Goal: Transaction & Acquisition: Register for event/course

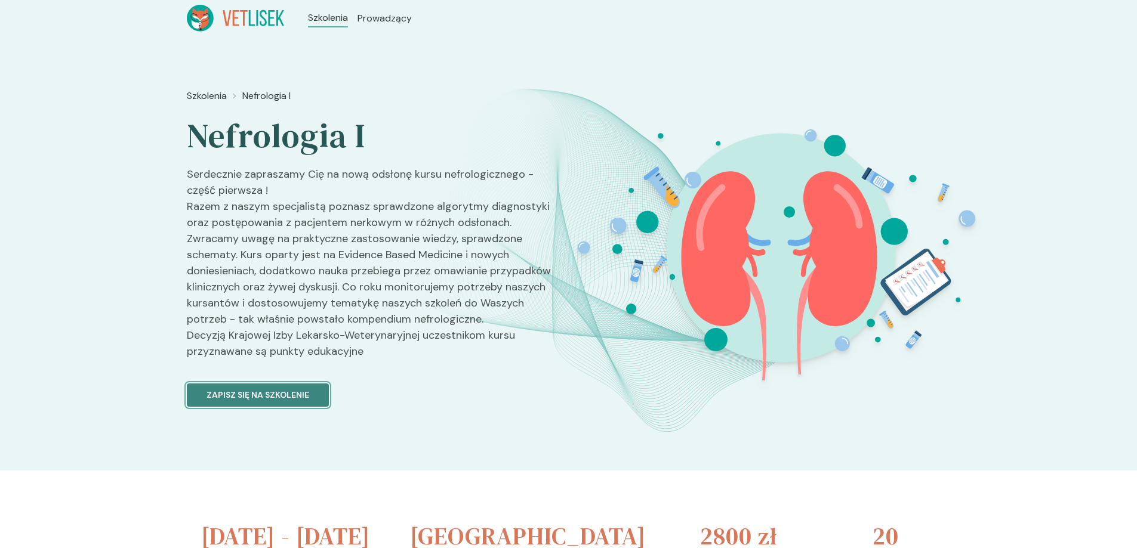
click at [254, 401] on p "Zapisz się na szkolenie" at bounding box center [258, 395] width 103 height 13
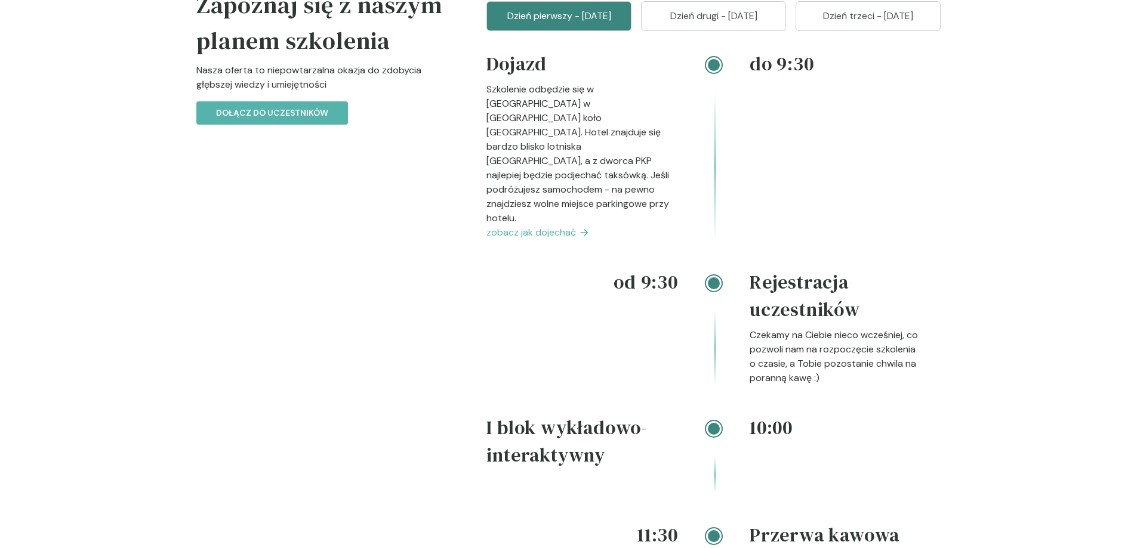
scroll to position [1432, 0]
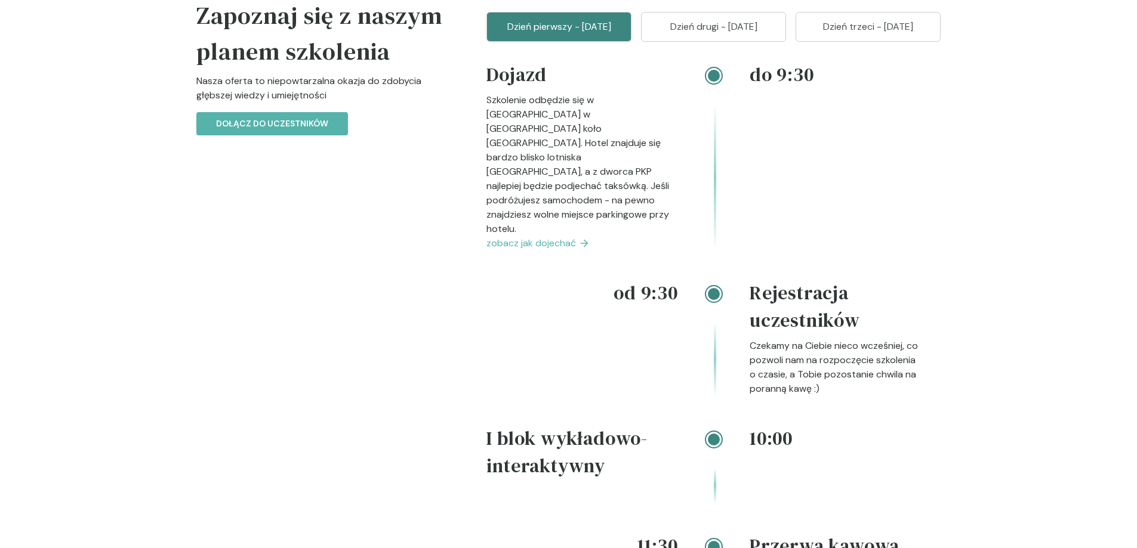
click at [730, 34] on p "Dzień drugi - [DATE]" at bounding box center [713, 27] width 115 height 14
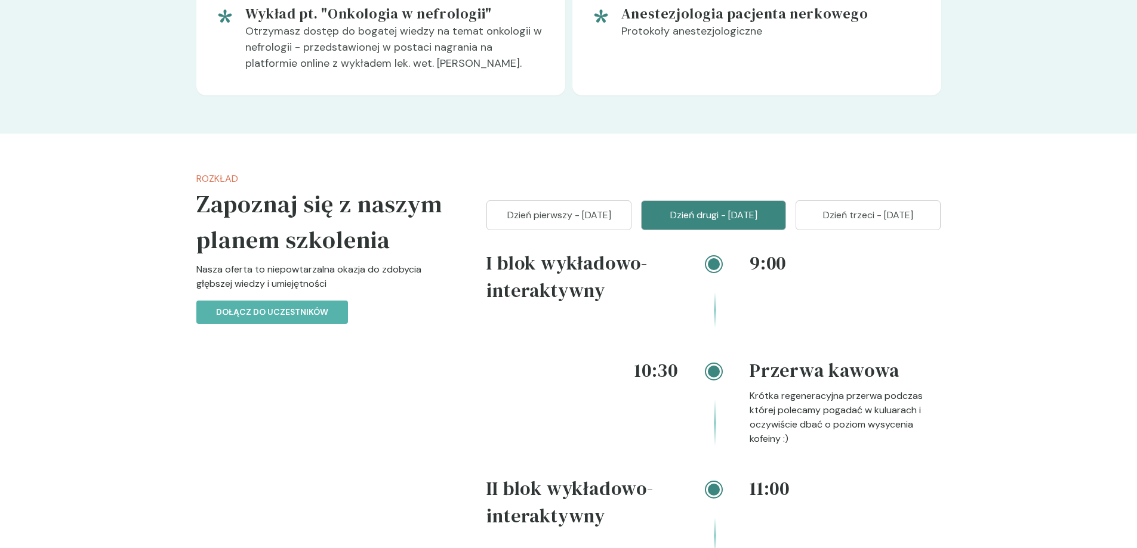
scroll to position [1134, 0]
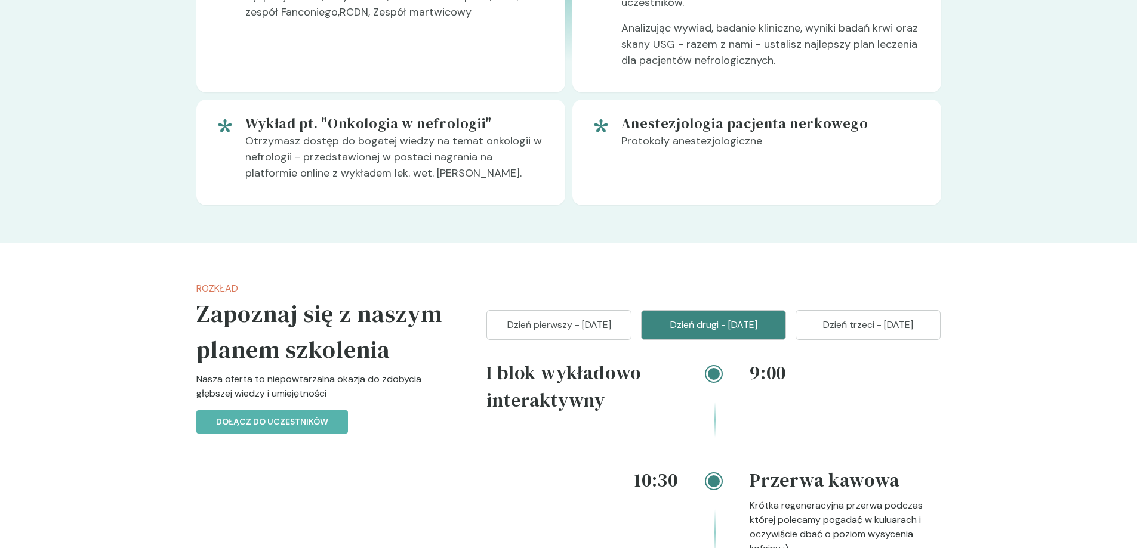
click at [920, 332] on p "Dzień trzeci - [DATE]" at bounding box center [868, 325] width 115 height 14
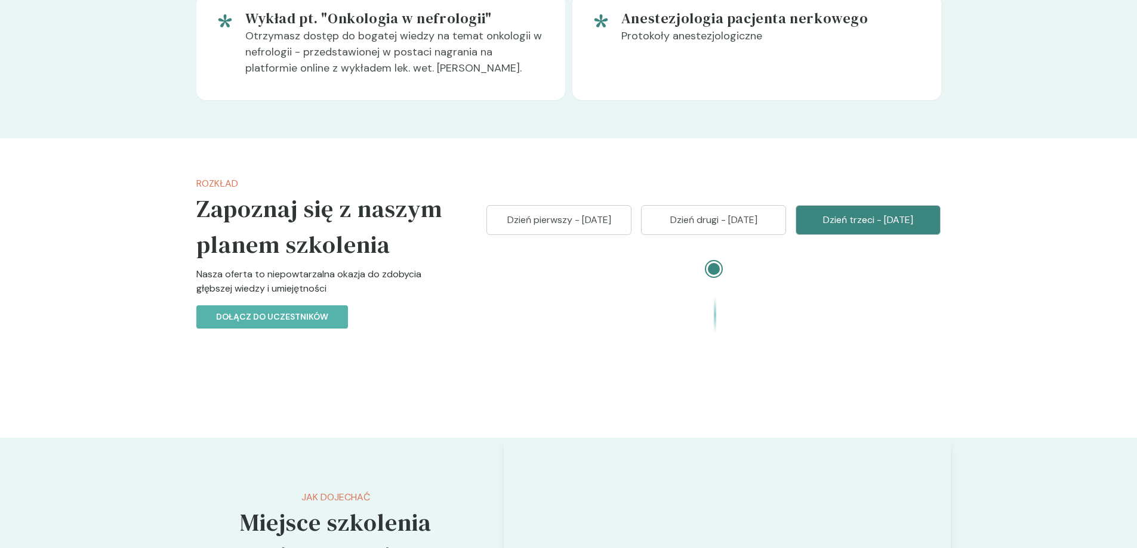
scroll to position [1194, 0]
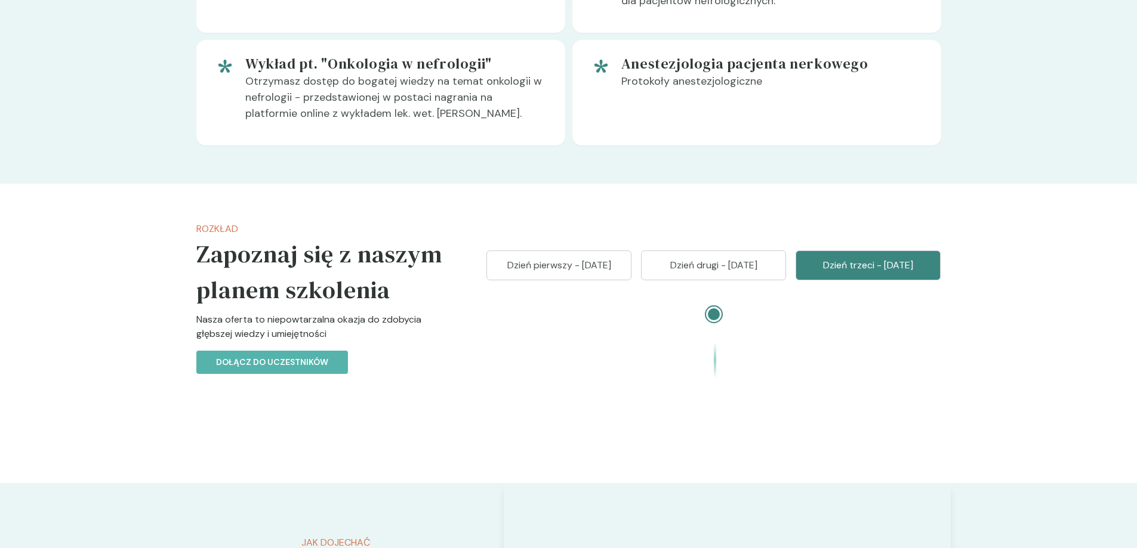
click at [698, 273] on p "Dzień drugi - [DATE]" at bounding box center [713, 265] width 115 height 14
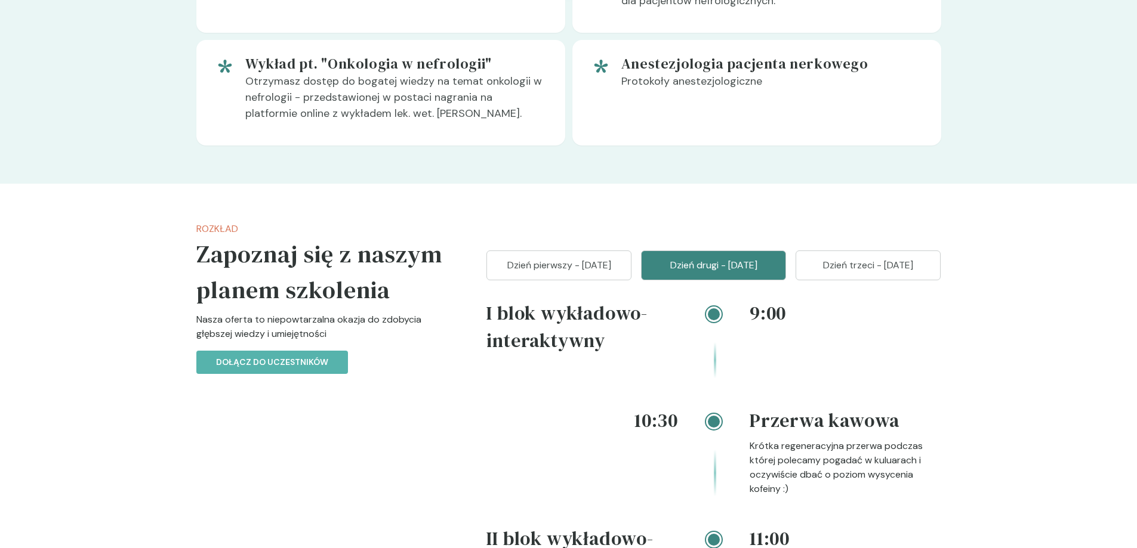
click at [591, 273] on p "Dzień pierwszy - [DATE]" at bounding box center [558, 265] width 115 height 14
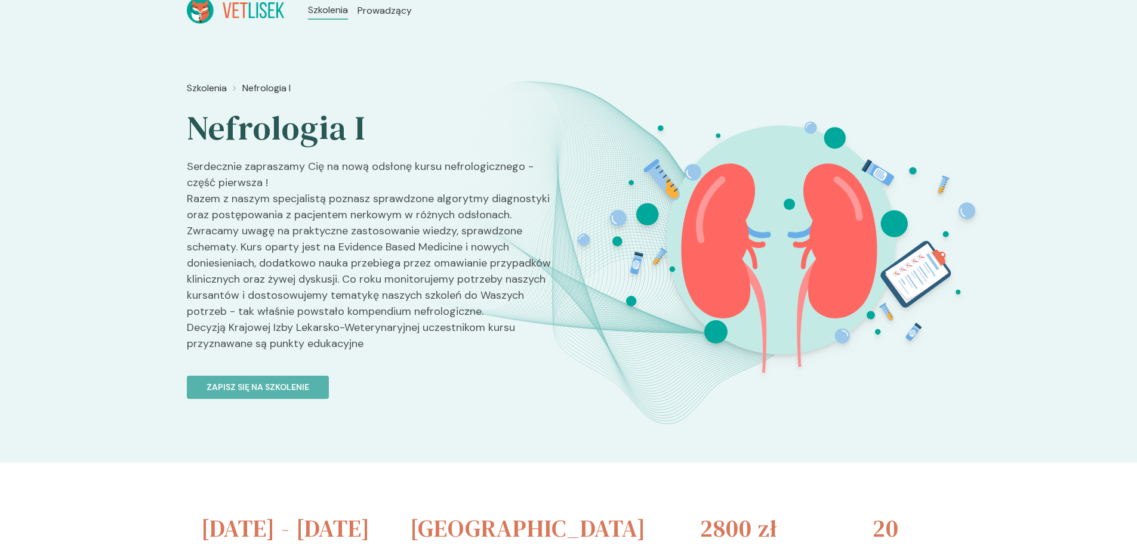
scroll to position [0, 0]
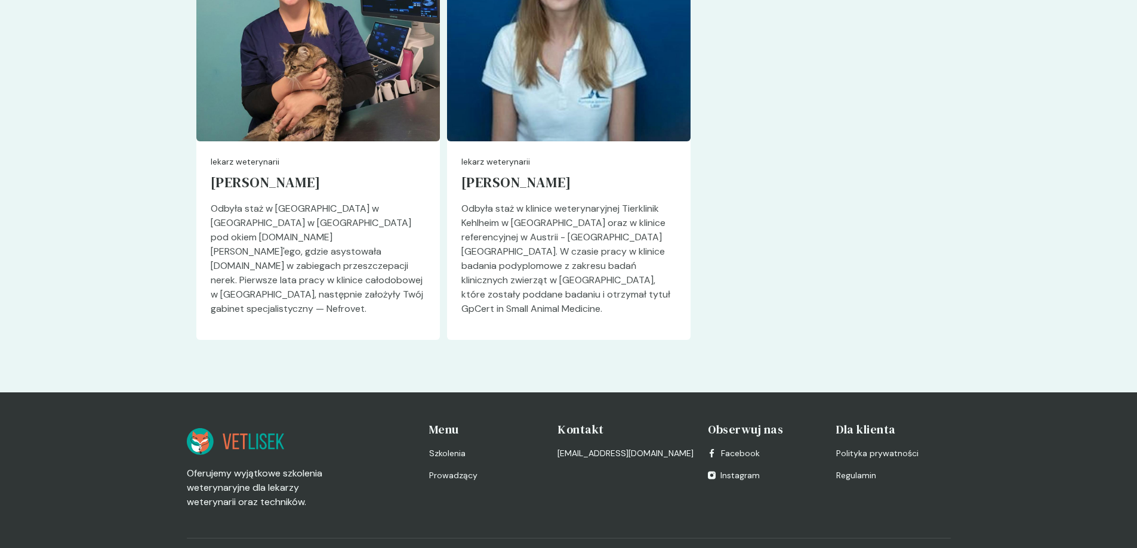
scroll to position [3181, 0]
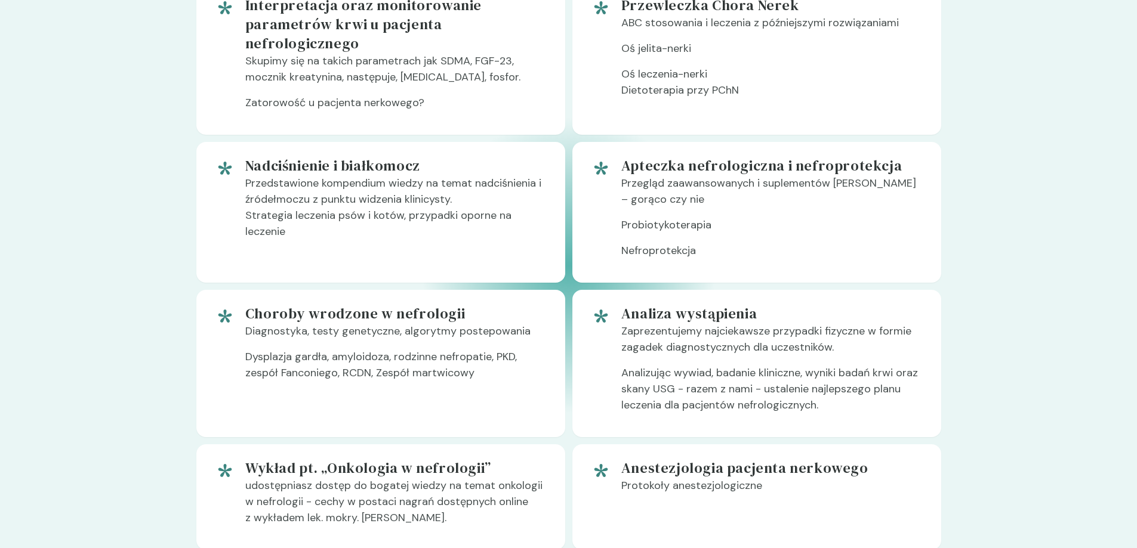
scroll to position [836, 0]
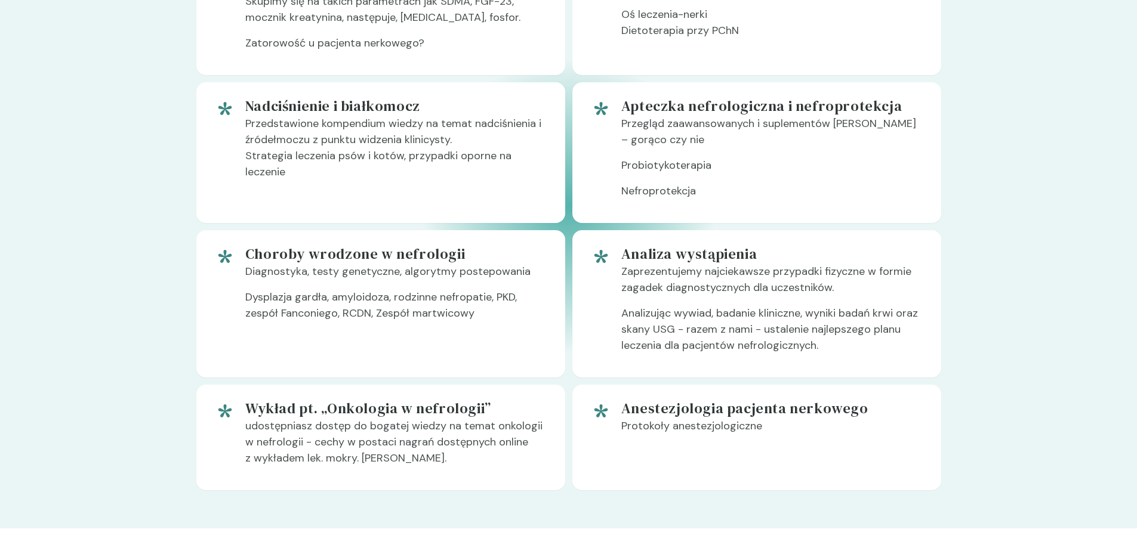
click at [352, 279] on font "Diagnostyka, testy genetyczne, algorytmy postepowania" at bounding box center [387, 271] width 285 height 14
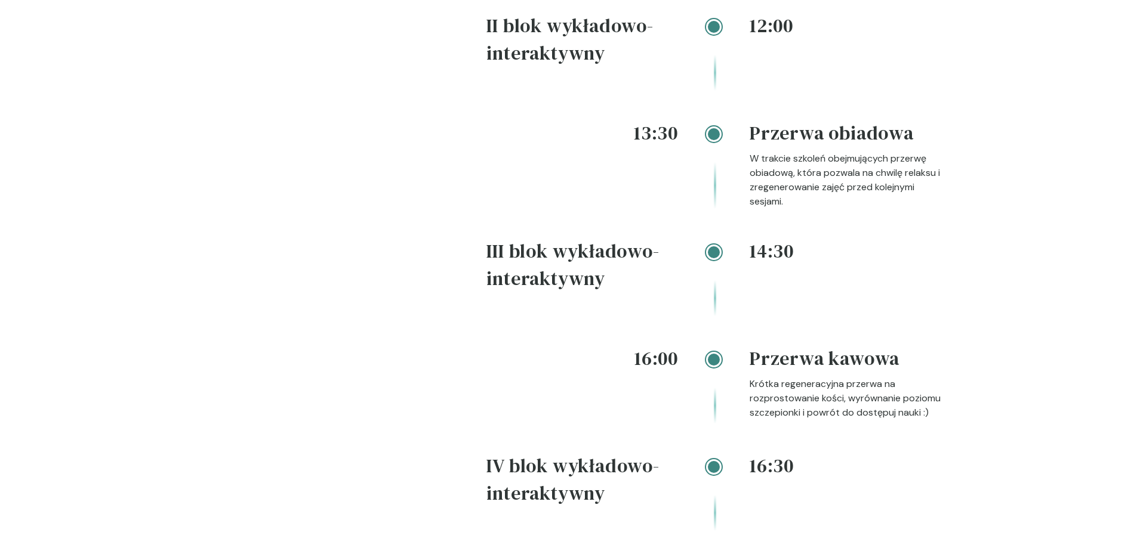
scroll to position [2566, 0]
